Goal: Task Accomplishment & Management: Use online tool/utility

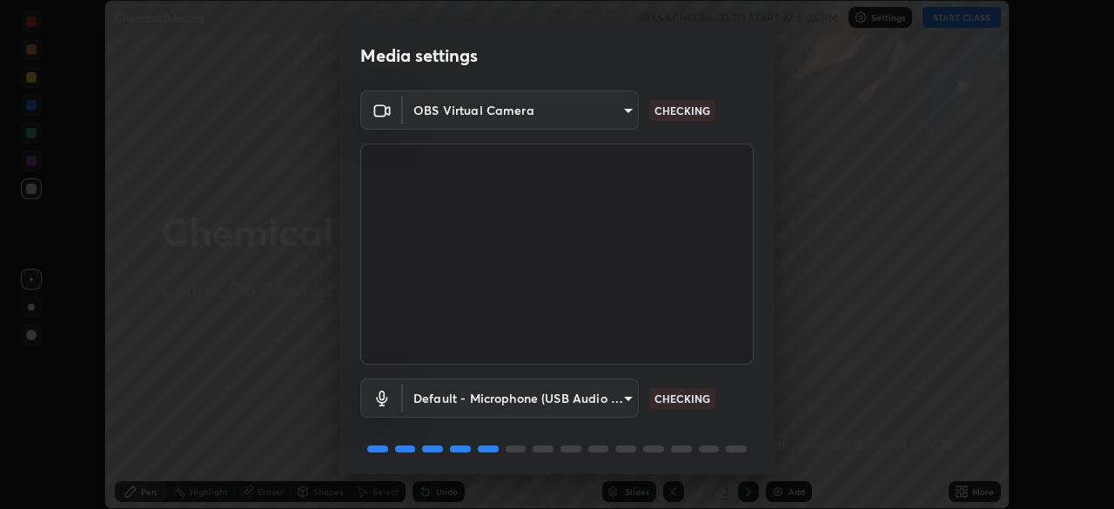
scroll to position [62, 0]
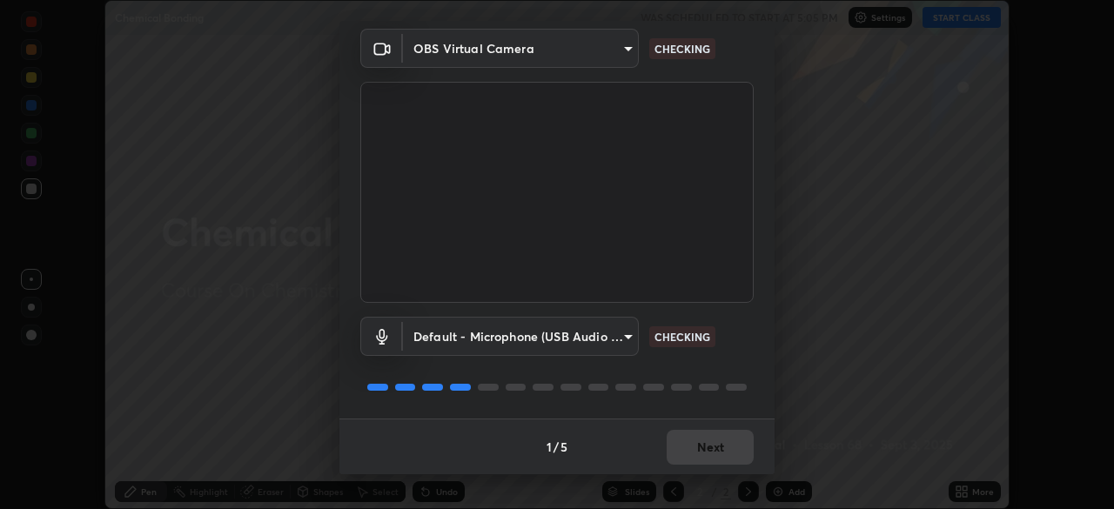
click at [849, 386] on div "Media settings OBS Virtual Camera 8e1cf03f8e8a2296e7aaf8a007d08b6be169947bc8510…" at bounding box center [557, 254] width 1114 height 509
click at [844, 377] on div "Media settings OBS Virtual Camera 8e1cf03f8e8a2296e7aaf8a007d08b6be169947bc8510…" at bounding box center [557, 254] width 1114 height 509
click at [842, 382] on div "Media settings OBS Virtual Camera 8e1cf03f8e8a2296e7aaf8a007d08b6be169947bc8510…" at bounding box center [557, 254] width 1114 height 509
click at [840, 384] on div "Media settings OBS Virtual Camera 8e1cf03f8e8a2296e7aaf8a007d08b6be169947bc8510…" at bounding box center [557, 254] width 1114 height 509
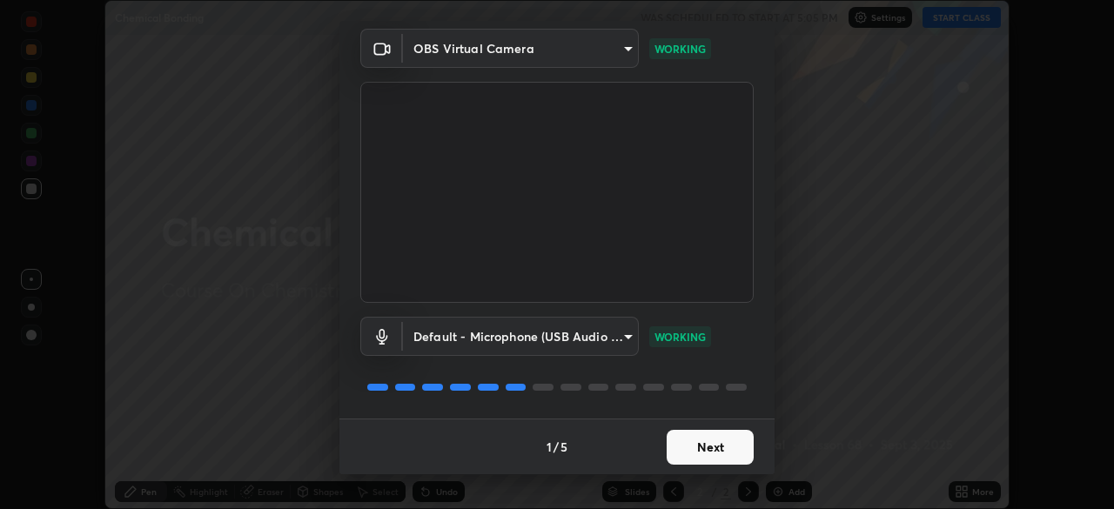
click at [712, 446] on button "Next" at bounding box center [710, 447] width 87 height 35
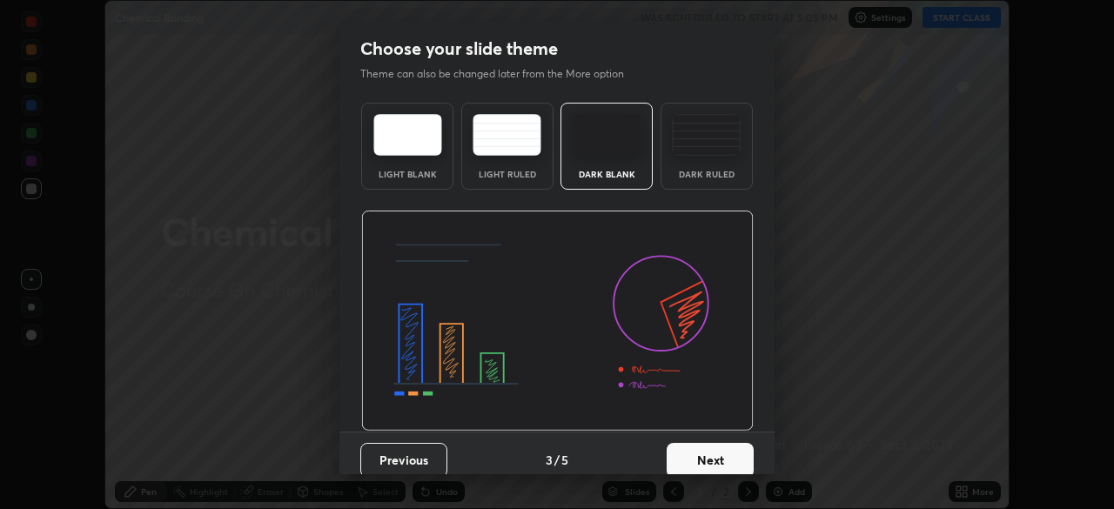
click at [714, 450] on button "Next" at bounding box center [710, 460] width 87 height 35
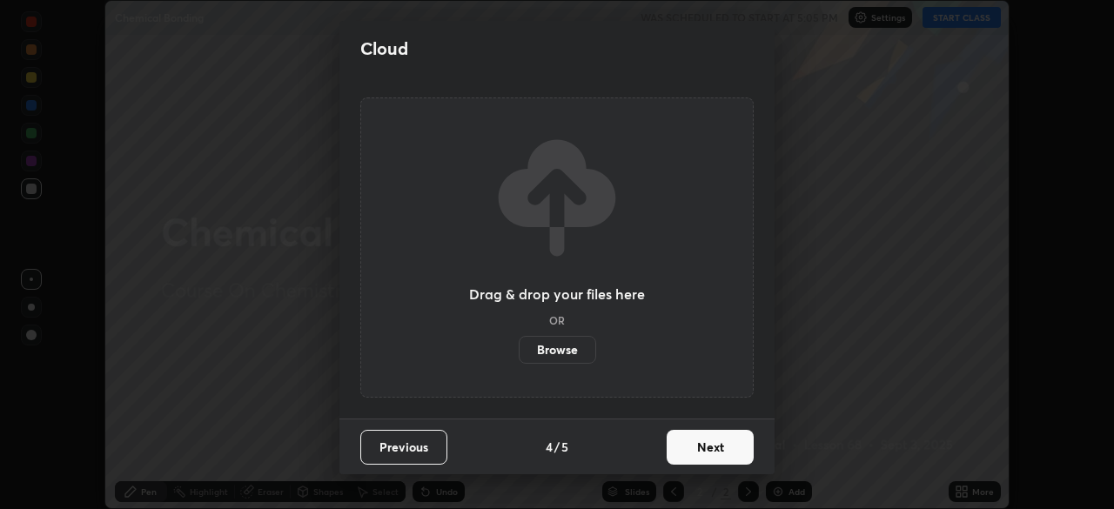
click at [714, 450] on button "Next" at bounding box center [710, 447] width 87 height 35
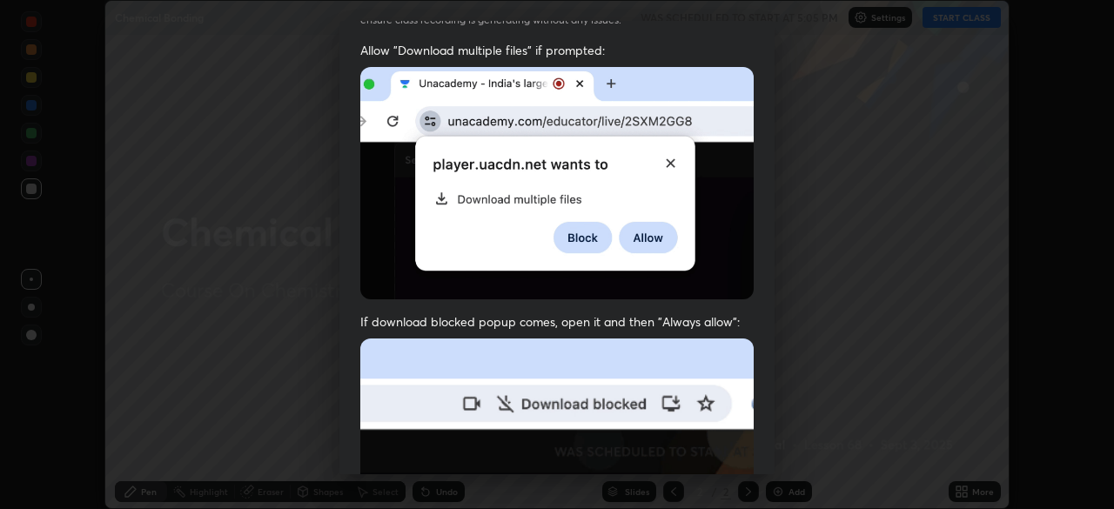
scroll to position [417, 0]
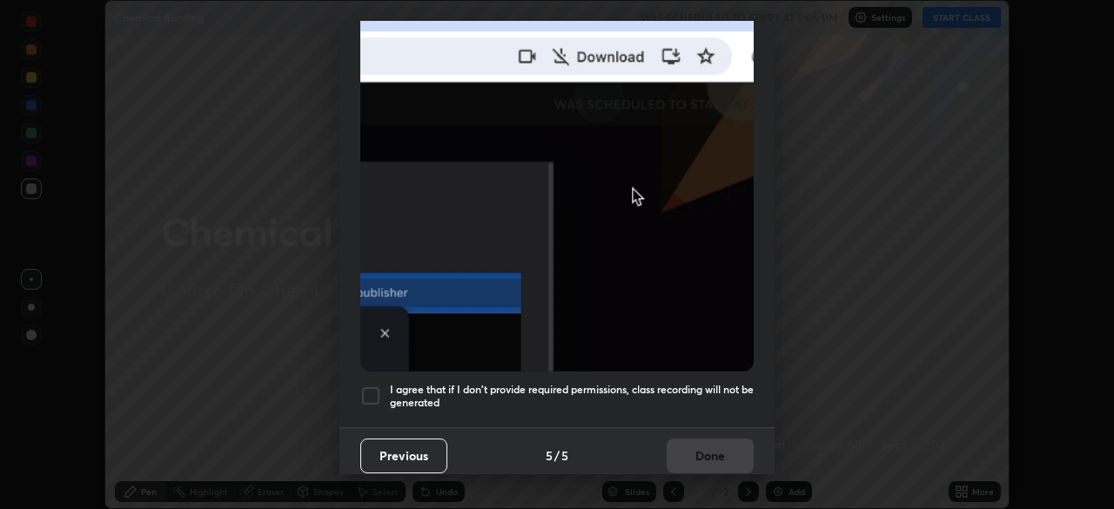
click at [706, 443] on div "Previous 5 / 5 Done" at bounding box center [556, 455] width 435 height 56
click at [649, 383] on h5 "I agree that if I don't provide required permissions, class recording will not …" at bounding box center [572, 396] width 364 height 27
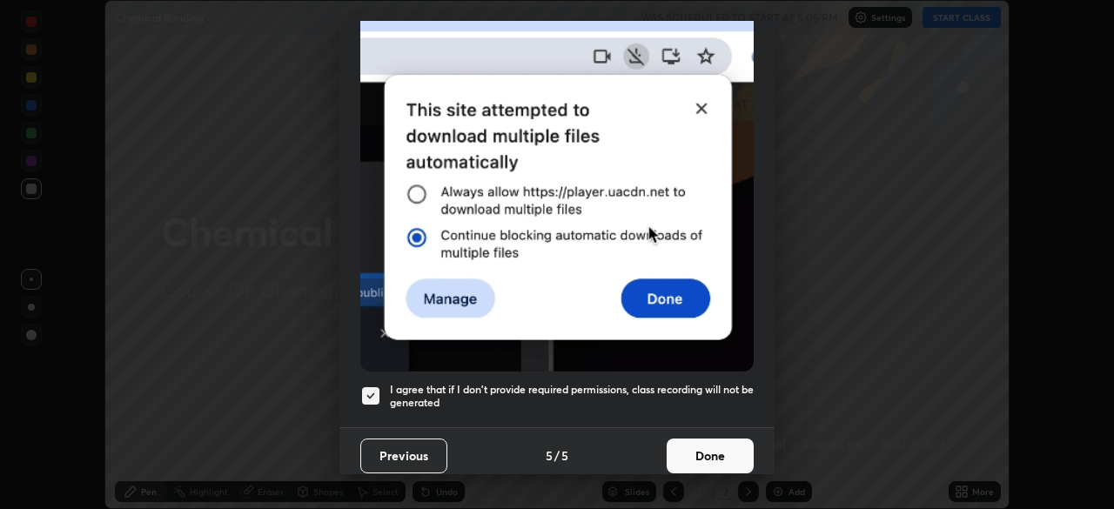
click at [702, 442] on button "Done" at bounding box center [710, 456] width 87 height 35
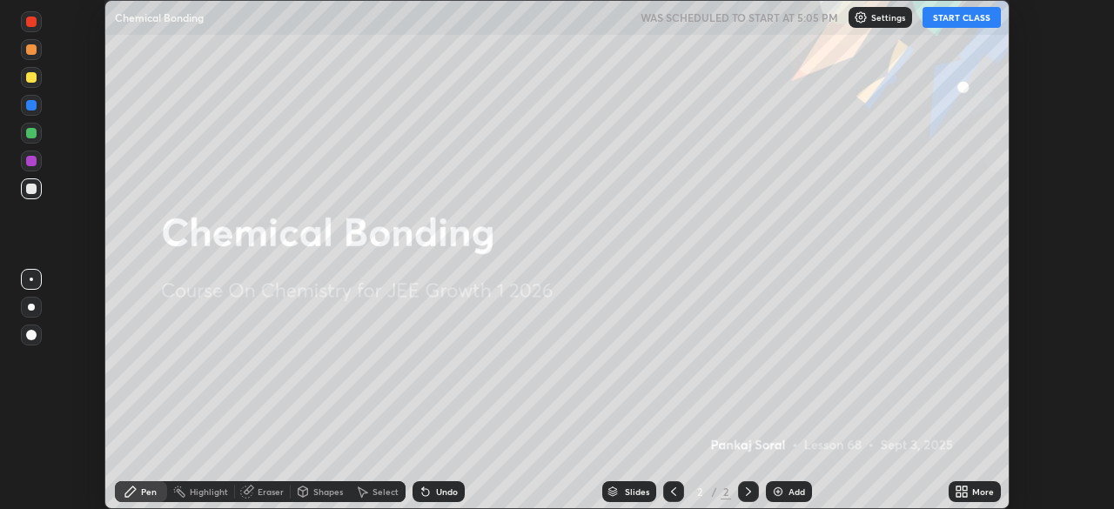
click at [960, 12] on button "START CLASS" at bounding box center [962, 17] width 78 height 21
